Goal: Transaction & Acquisition: Purchase product/service

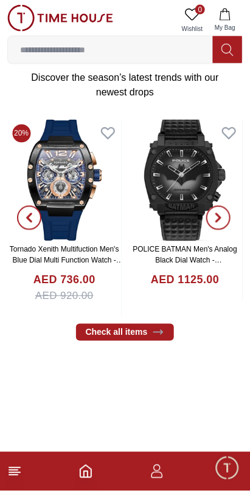
scroll to position [265, 0]
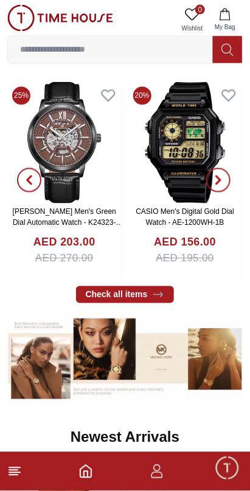
click at [166, 49] on input at bounding box center [110, 50] width 205 height 24
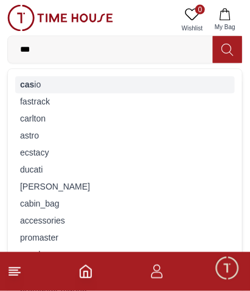
type input "***"
click at [36, 84] on div "cas io" at bounding box center [124, 85] width 219 height 17
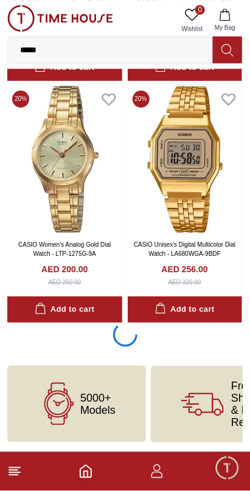
scroll to position [2223, 0]
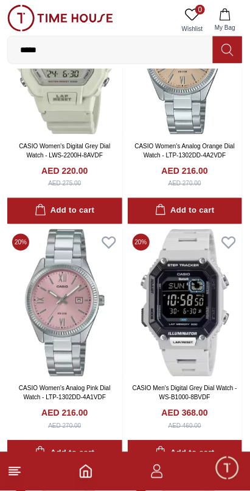
scroll to position [5953, 0]
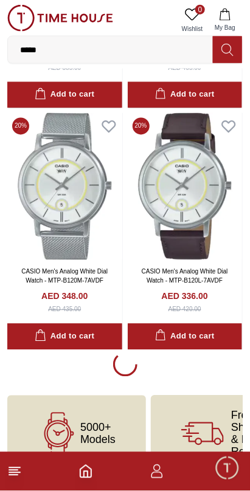
scroll to position [11922, 0]
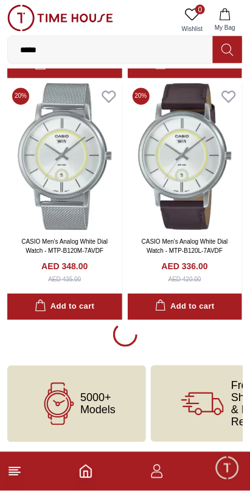
scroll to position [11922, 0]
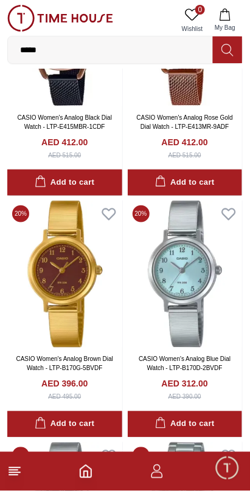
scroll to position [15178, 0]
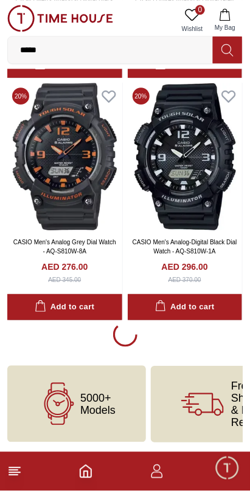
scroll to position [16771, 0]
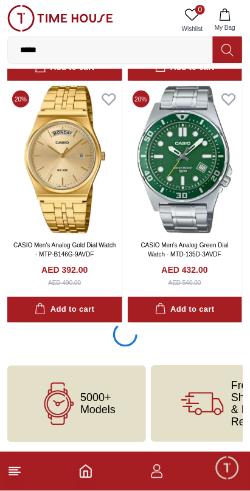
scroll to position [21617, 0]
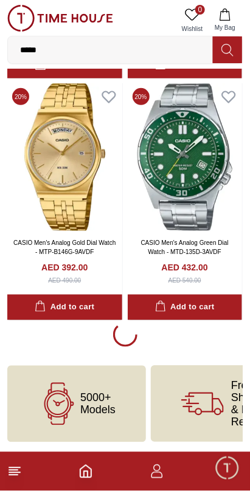
scroll to position [21620, 0]
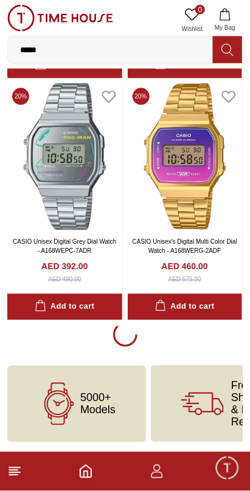
scroll to position [26469, 0]
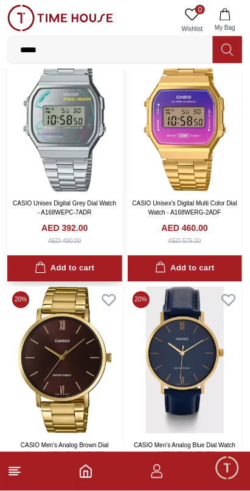
click at [17, 146] on img at bounding box center [64, 119] width 115 height 148
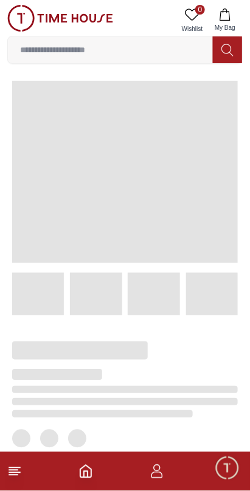
click at [192, 8] on icon at bounding box center [192, 14] width 15 height 15
